Goal: Find specific page/section: Find specific page/section

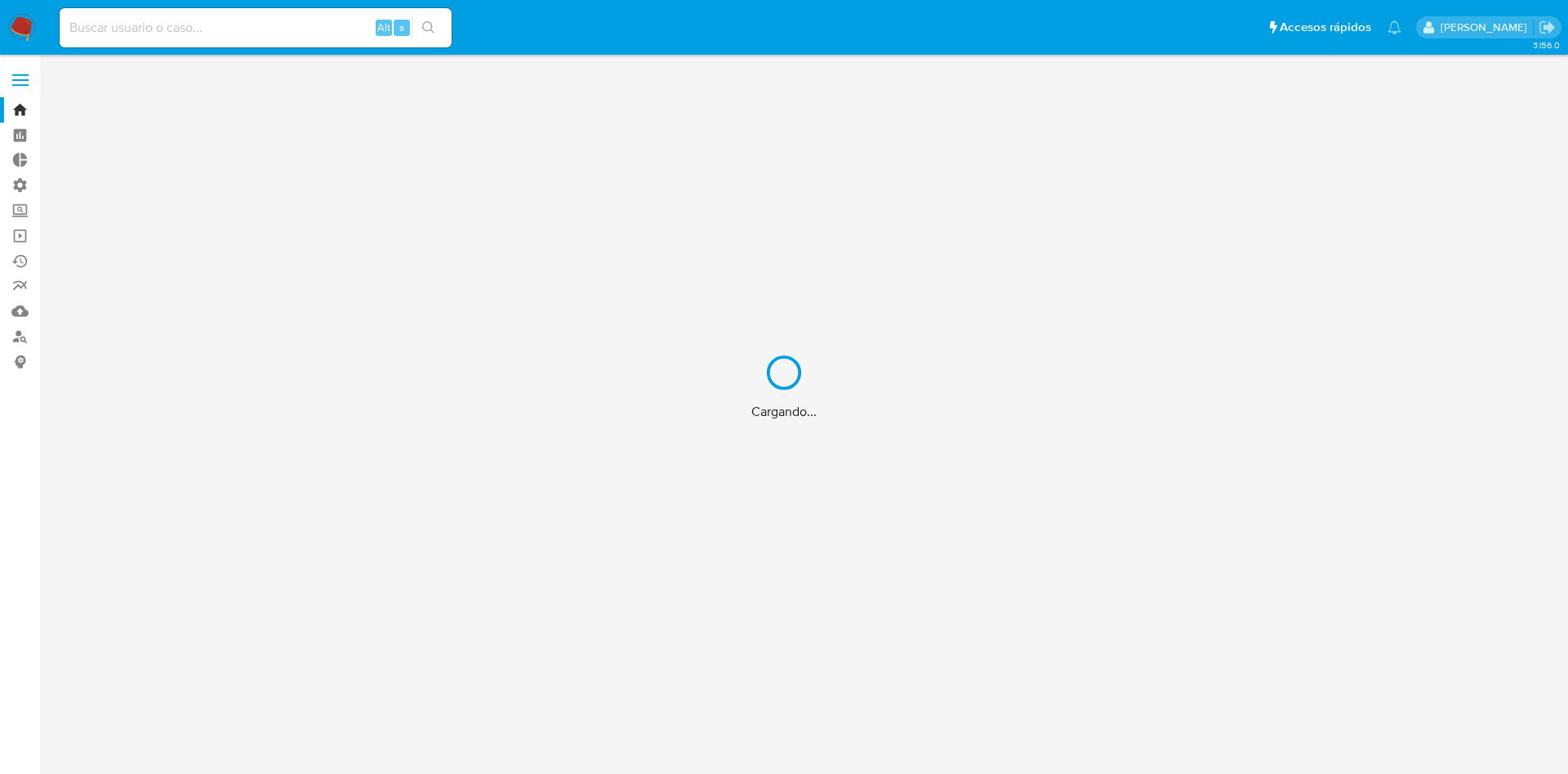
click at [18, 88] on div "Cargando..." at bounding box center [784, 387] width 1568 height 774
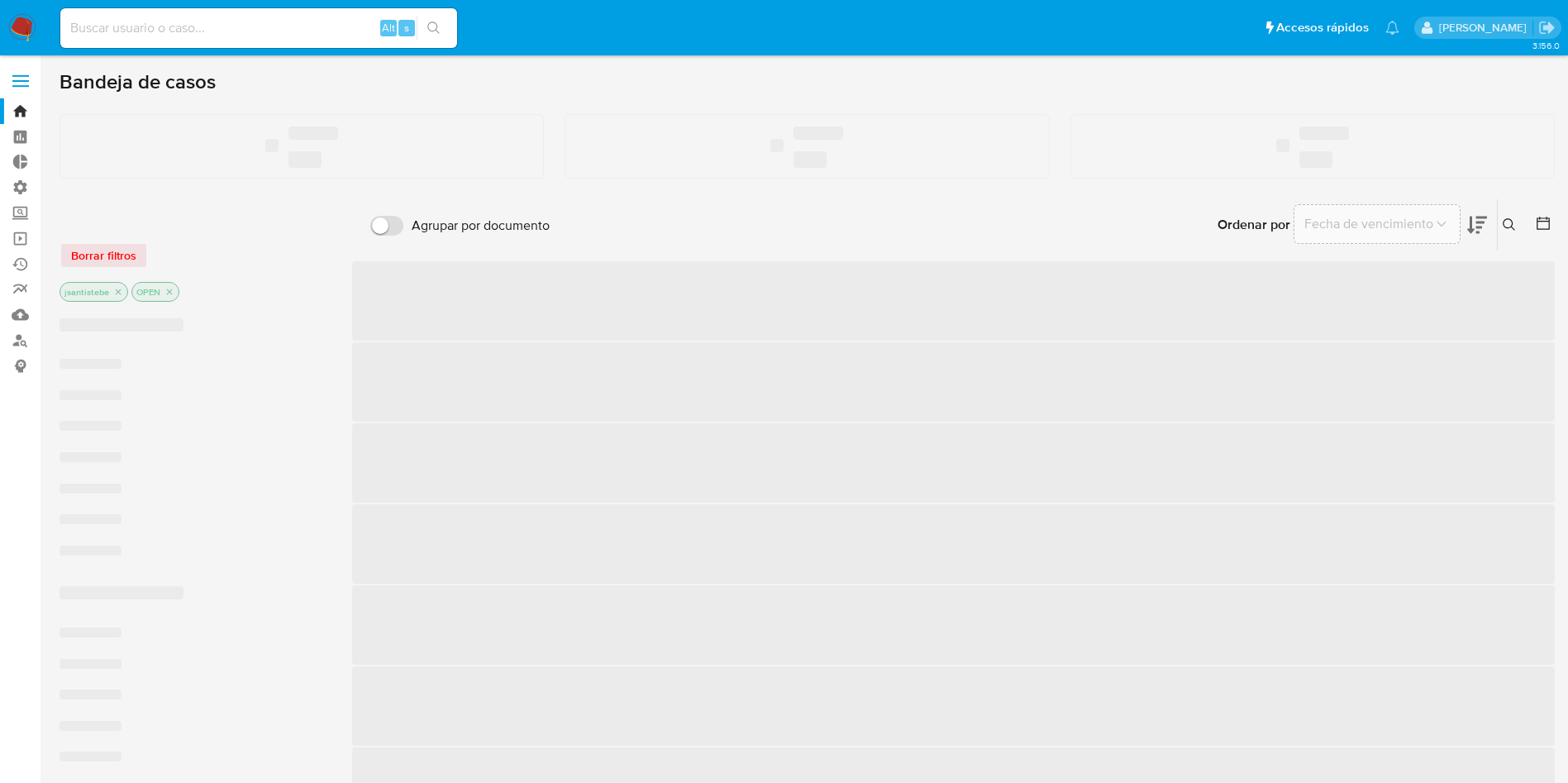
click at [26, 88] on label at bounding box center [20, 81] width 41 height 34
click at [0, 0] on input "checkbox" at bounding box center [0, 0] width 0 height 0
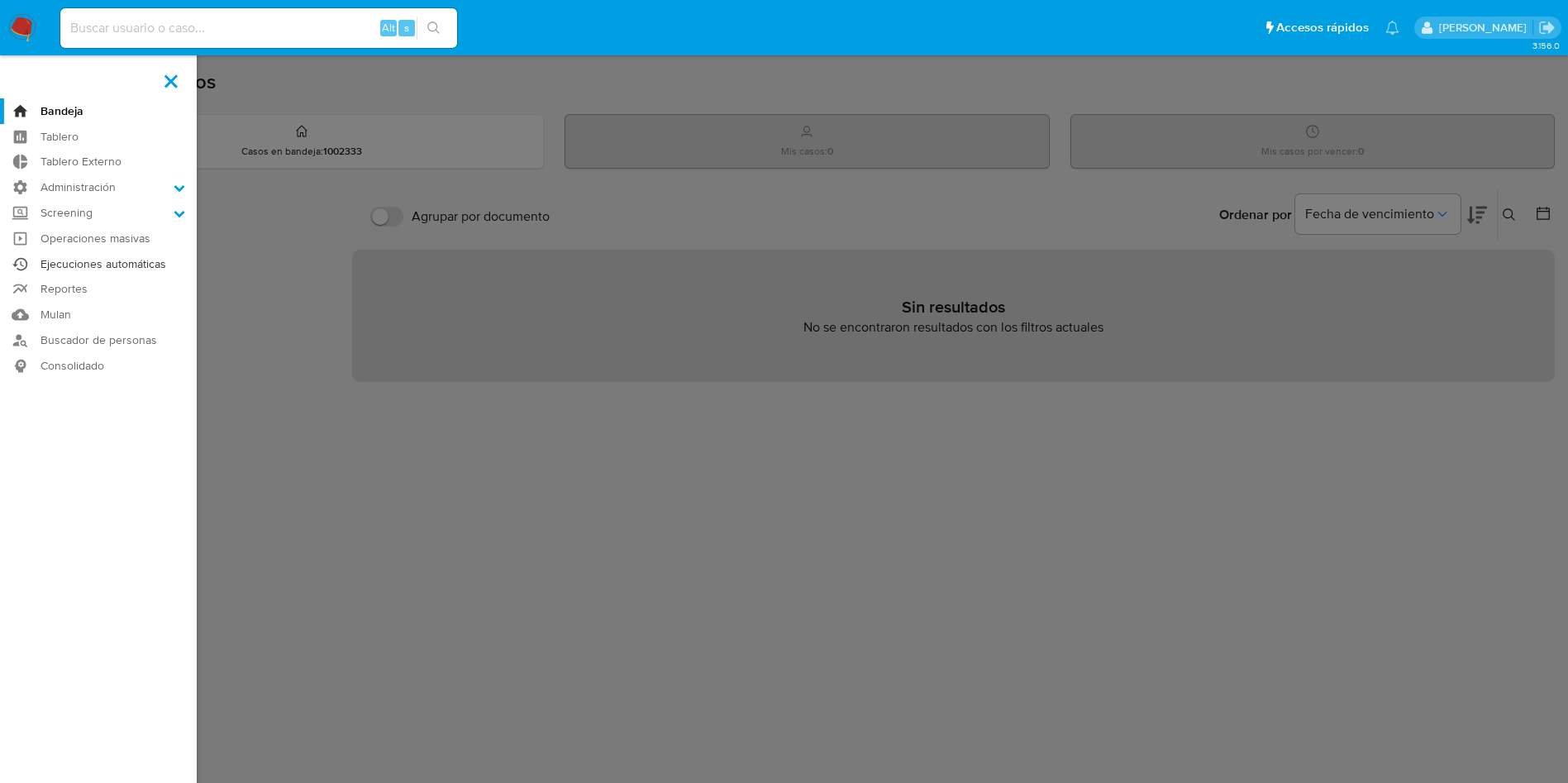
click at [124, 264] on link "Ejecuciones automáticas" at bounding box center [98, 264] width 196 height 26
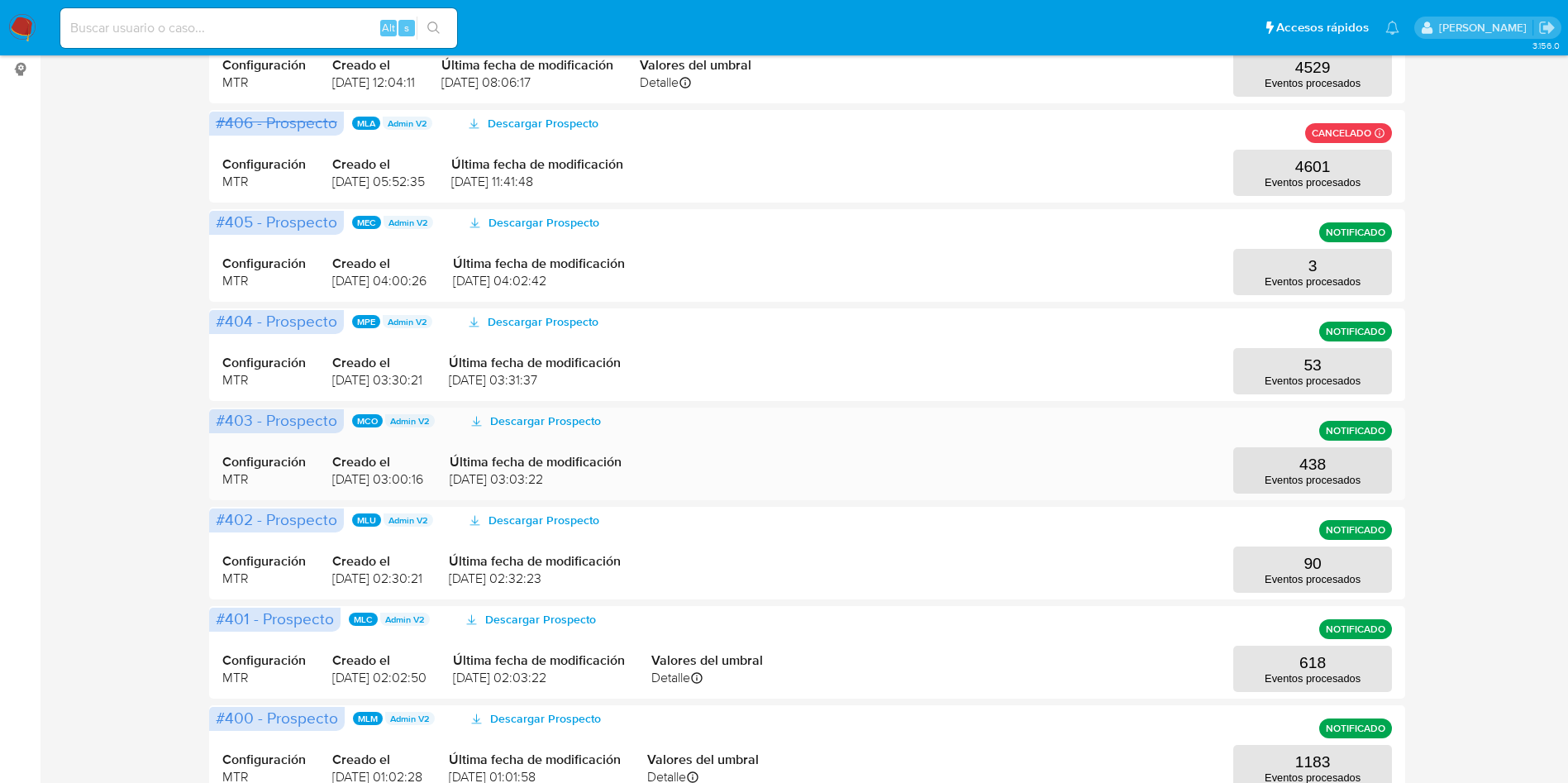
scroll to position [573, 0]
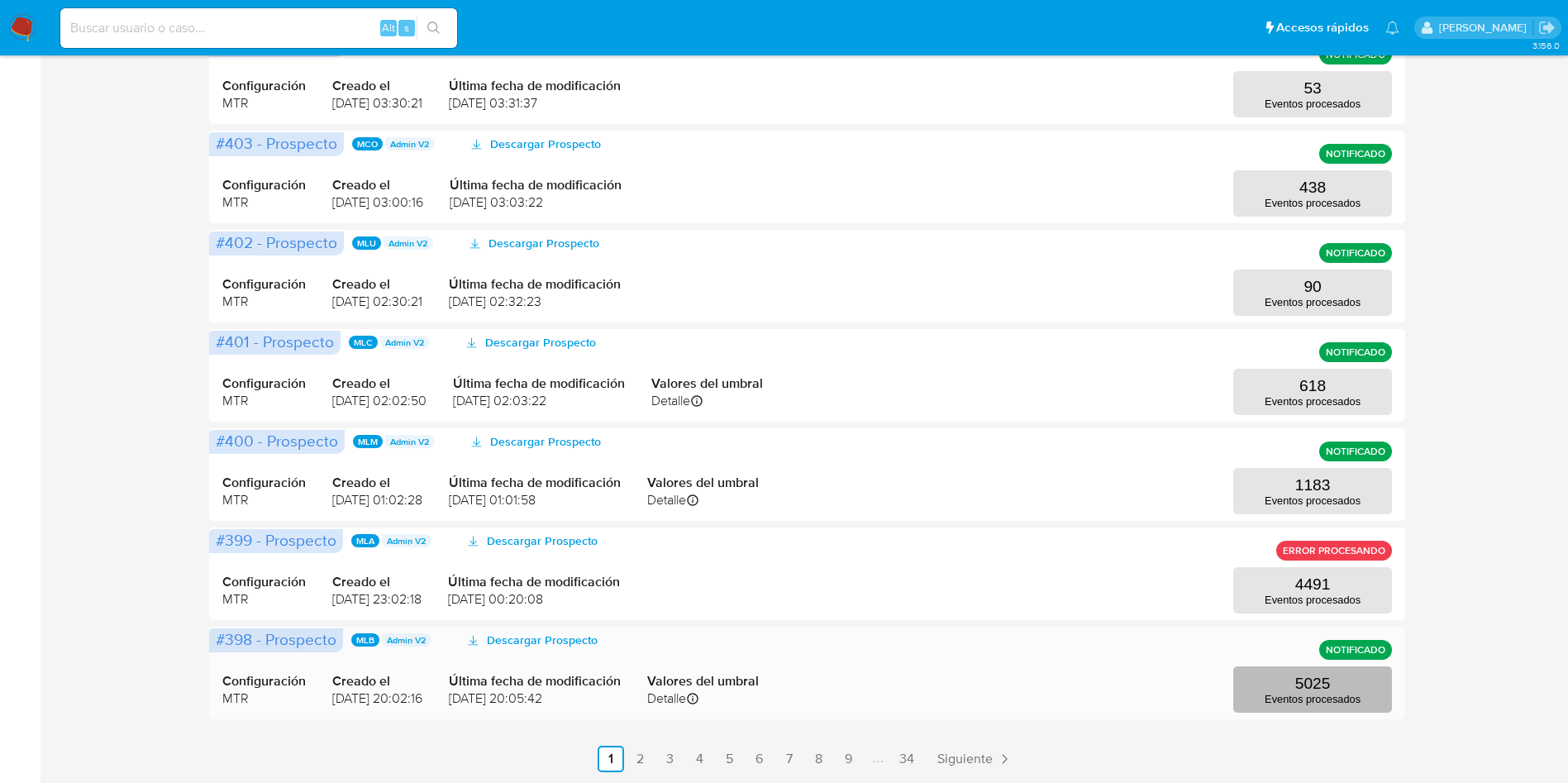
click at [1356, 671] on button "5025 Eventos procesados" at bounding box center [1312, 689] width 159 height 47
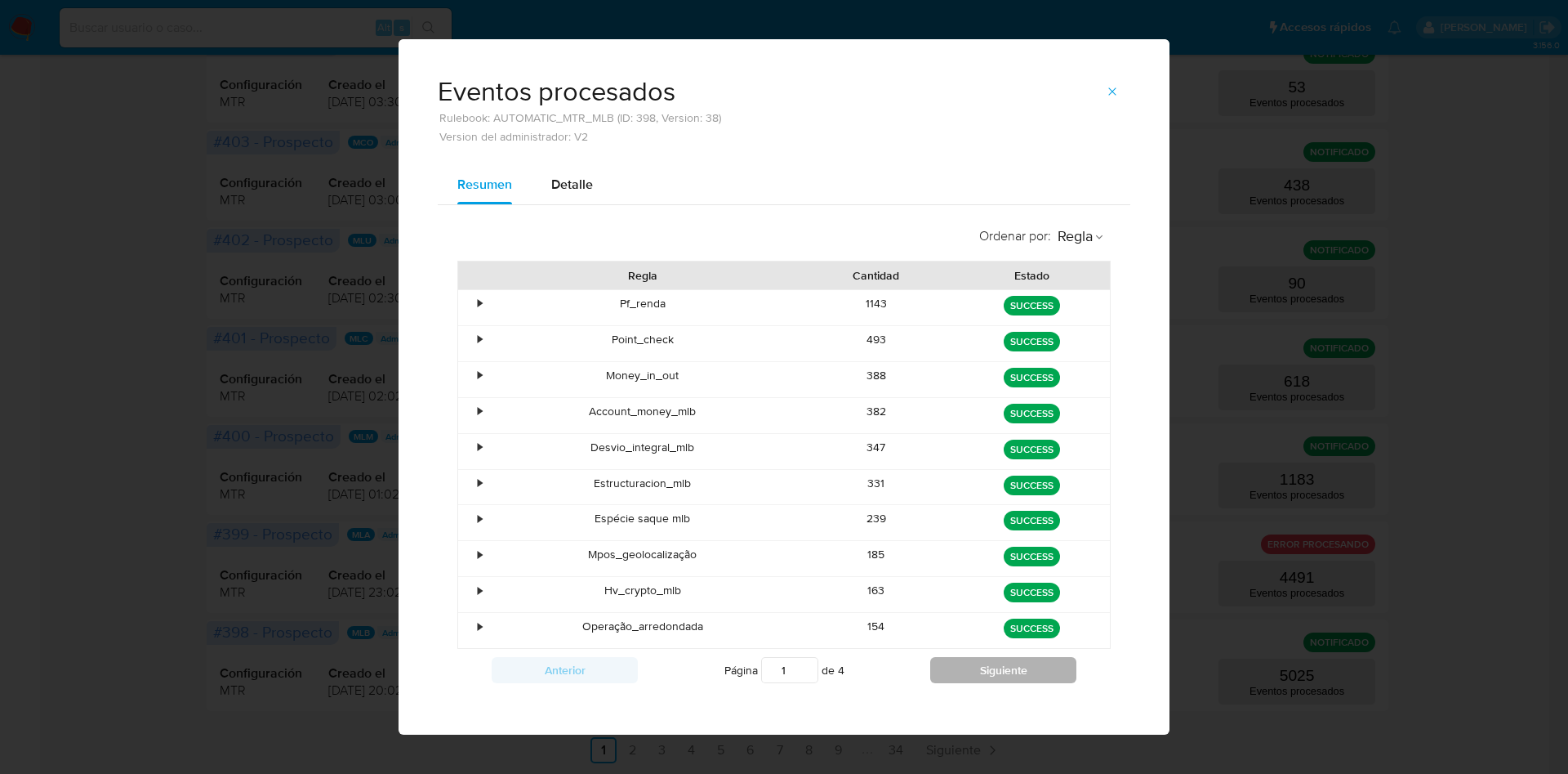
click at [952, 681] on button "Siguiente" at bounding box center [1002, 669] width 146 height 26
click at [1014, 675] on button "Siguiente" at bounding box center [1002, 669] width 146 height 26
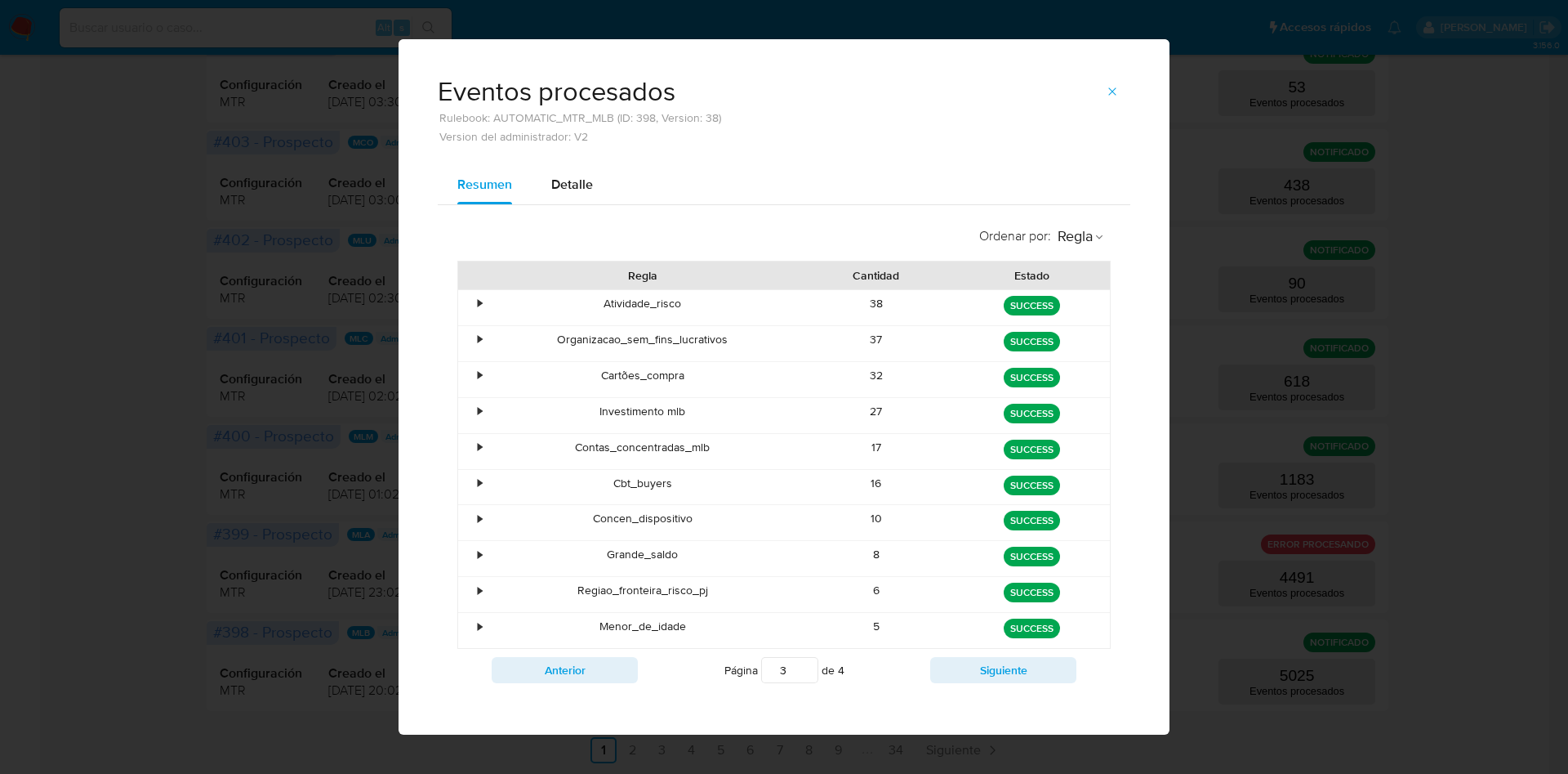
click at [990, 681] on button "Siguiente" at bounding box center [1002, 669] width 146 height 26
type input "4"
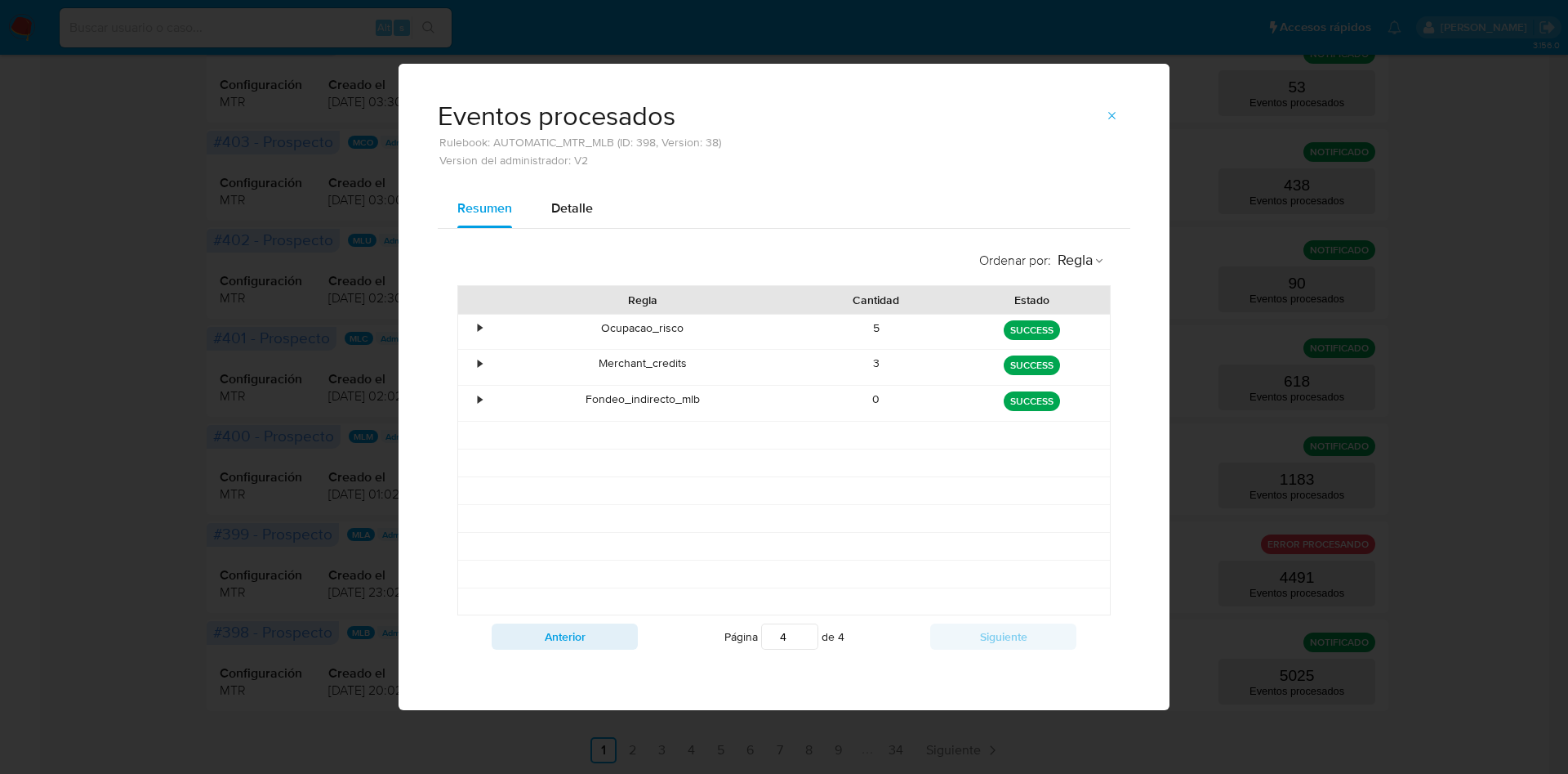
click at [1111, 121] on span "button" at bounding box center [1112, 116] width 13 height 23
